Goal: Book appointment/travel/reservation

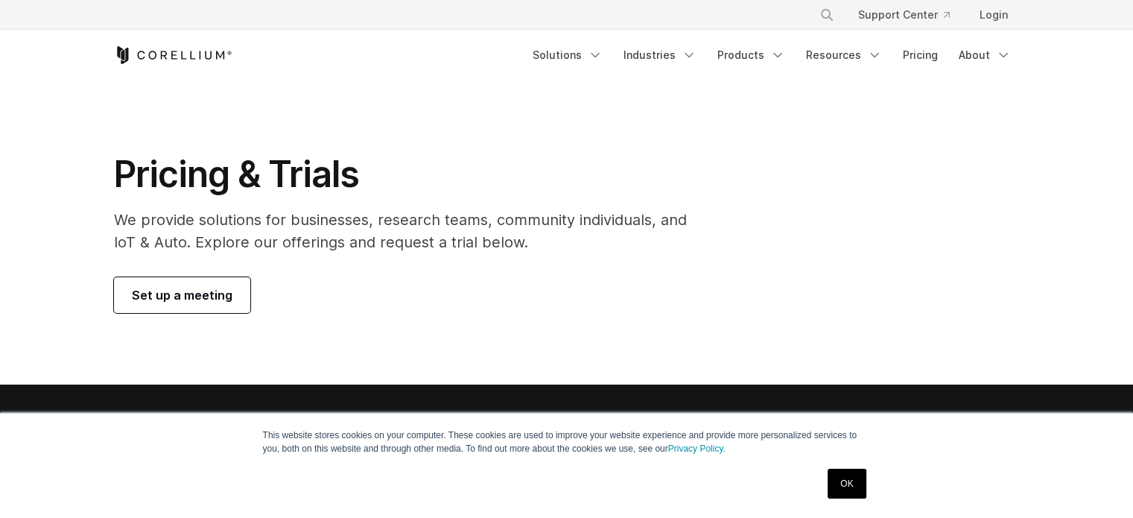
click at [228, 294] on span "Set up a meeting" at bounding box center [182, 295] width 101 height 18
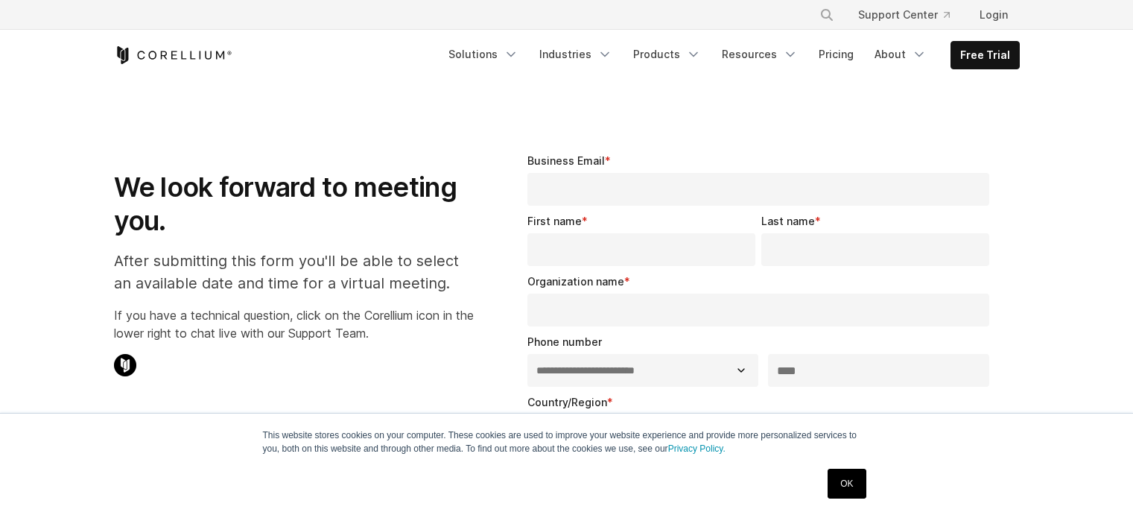
select select "**"
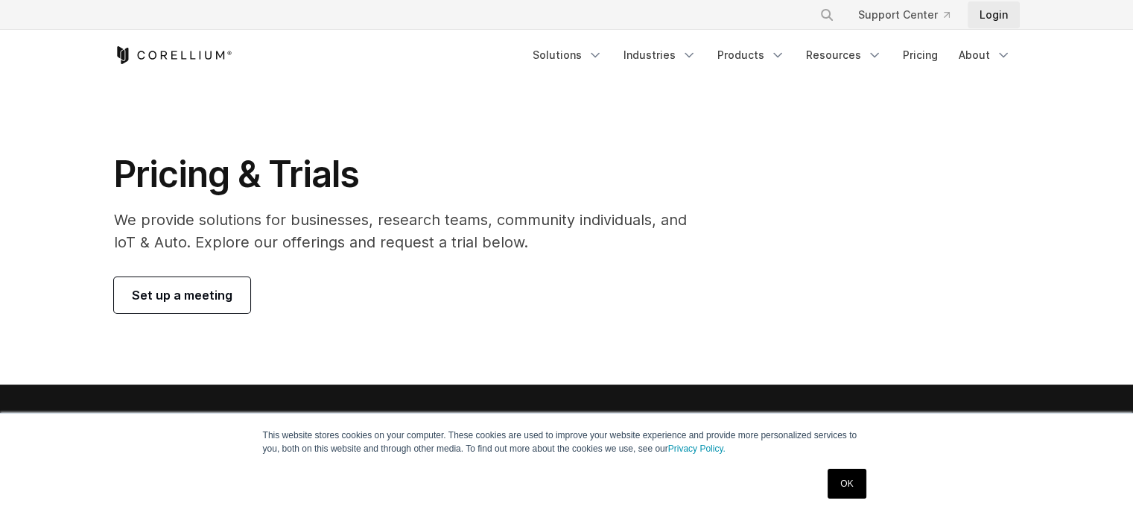
click at [1007, 11] on link "Login" at bounding box center [993, 14] width 52 height 27
